Goal: Information Seeking & Learning: Check status

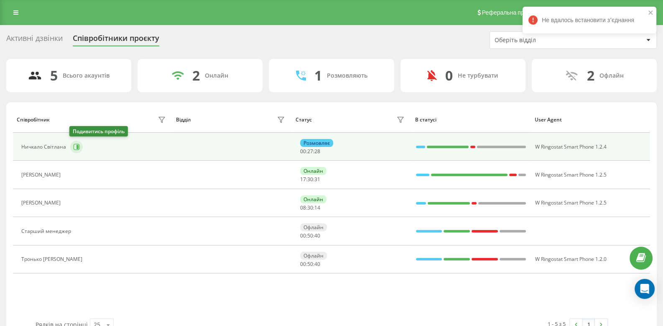
click at [75, 149] on icon at bounding box center [76, 147] width 7 height 7
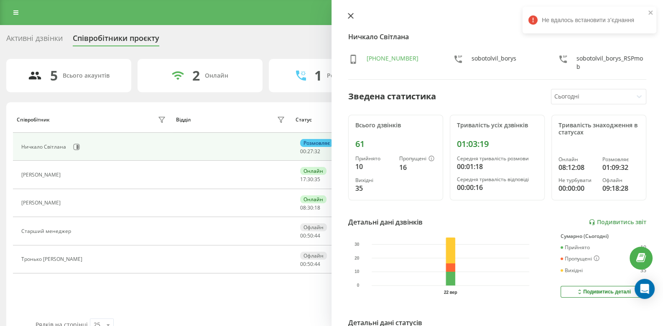
click at [349, 15] on icon at bounding box center [350, 15] width 5 height 5
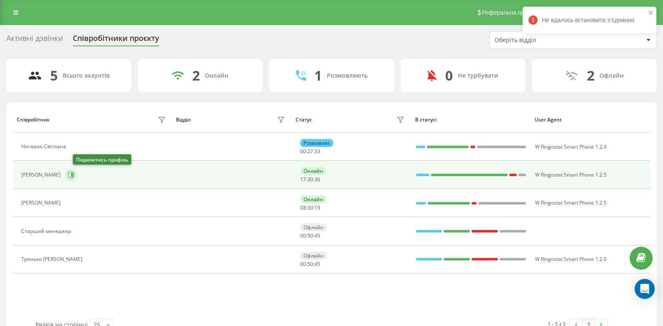
click at [77, 173] on button at bounding box center [71, 175] width 13 height 13
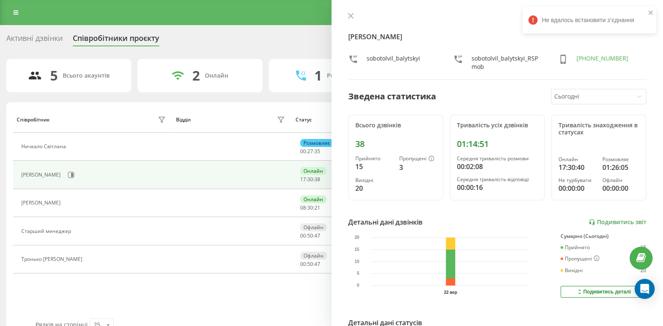
click at [349, 13] on icon at bounding box center [351, 16] width 6 height 6
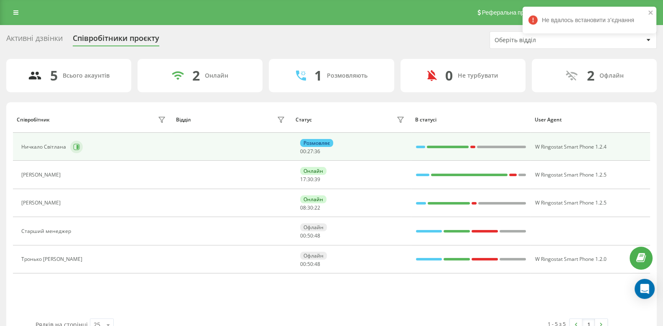
click at [70, 148] on button at bounding box center [76, 147] width 13 height 13
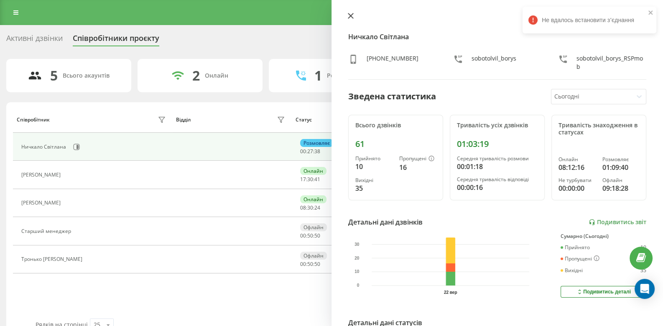
click at [353, 18] on icon at bounding box center [351, 16] width 6 height 6
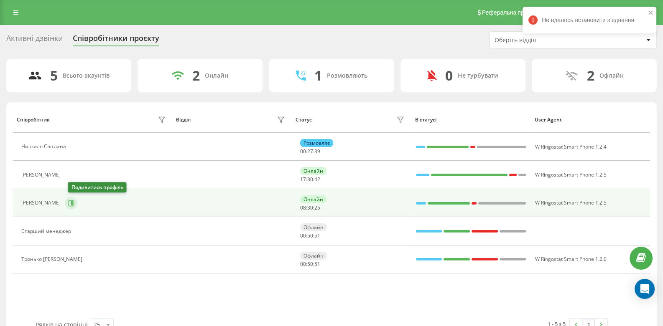
click at [71, 203] on icon at bounding box center [71, 203] width 6 height 6
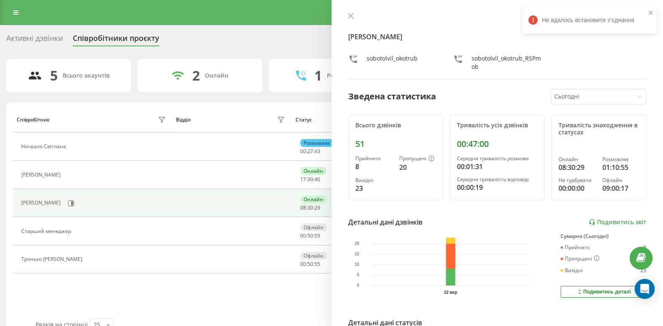
click at [356, 15] on button at bounding box center [350, 17] width 11 height 8
